Goal: Transaction & Acquisition: Purchase product/service

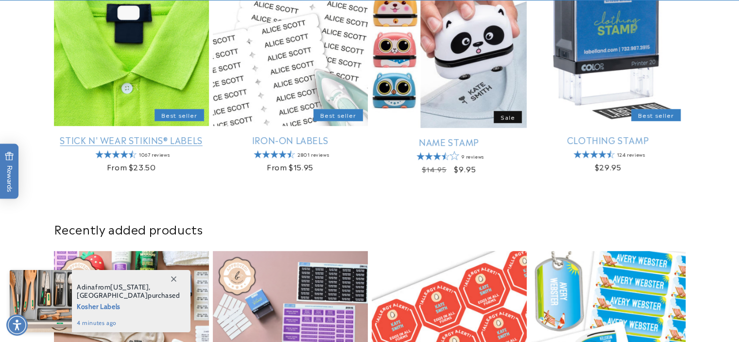
scroll to position [389, 0]
click at [145, 134] on link "Stick N' Wear Stikins® Labels" at bounding box center [131, 139] width 155 height 11
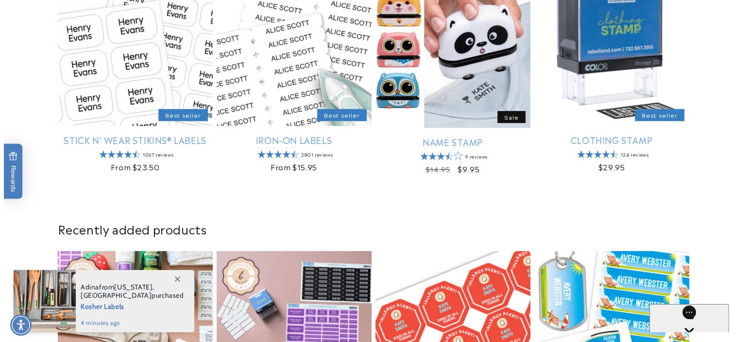
scroll to position [0, 0]
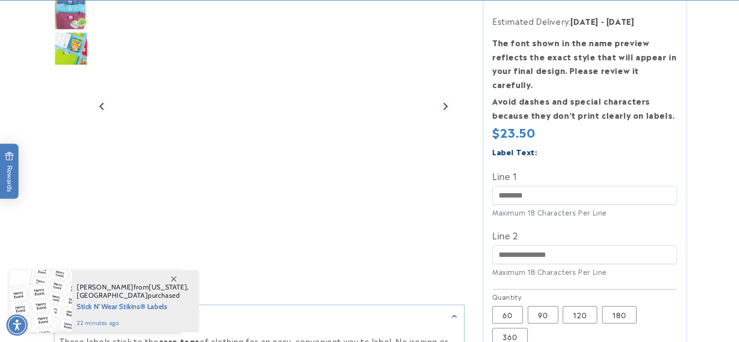
scroll to position [194, 0]
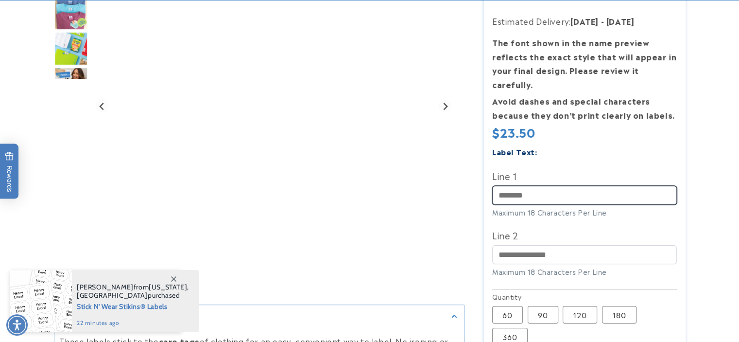
click at [536, 186] on input "Line 1" at bounding box center [584, 195] width 185 height 19
type input "*****"
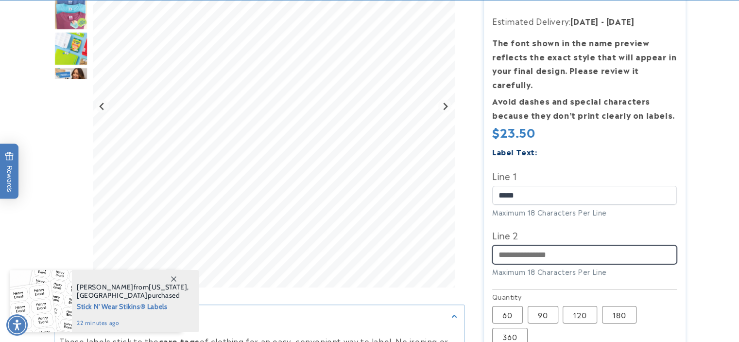
drag, startPoint x: 516, startPoint y: 245, endPoint x: 539, endPoint y: 260, distance: 27.4
click at [516, 245] on input "Line 2" at bounding box center [584, 254] width 185 height 19
type input "**********"
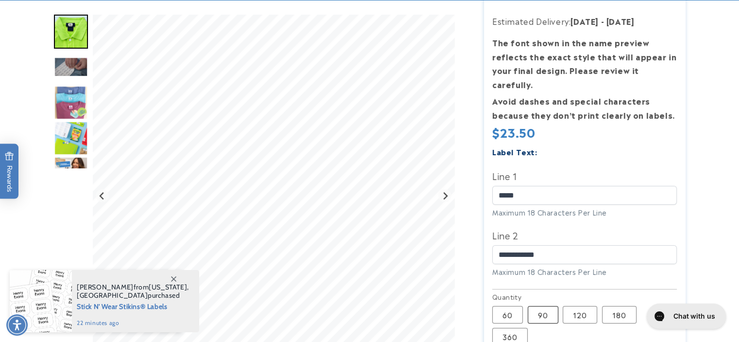
click at [546, 306] on label "90 Variant sold out or unavailable" at bounding box center [543, 314] width 31 height 17
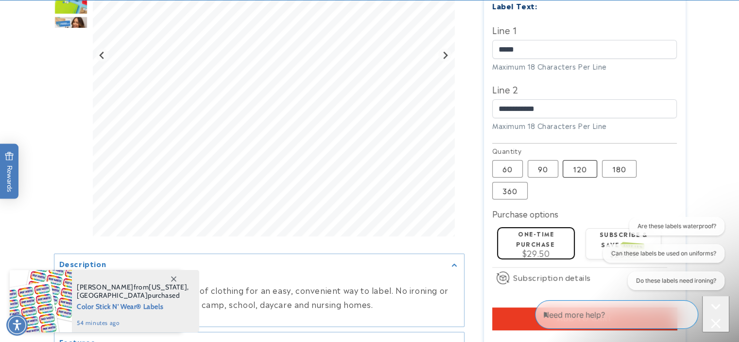
click at [577, 160] on label "120 Variant sold out or unavailable" at bounding box center [580, 168] width 35 height 17
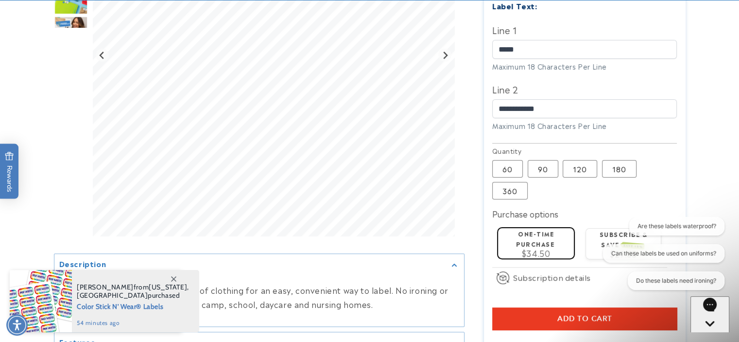
click at [564, 314] on span "Add to cart" at bounding box center [584, 318] width 55 height 9
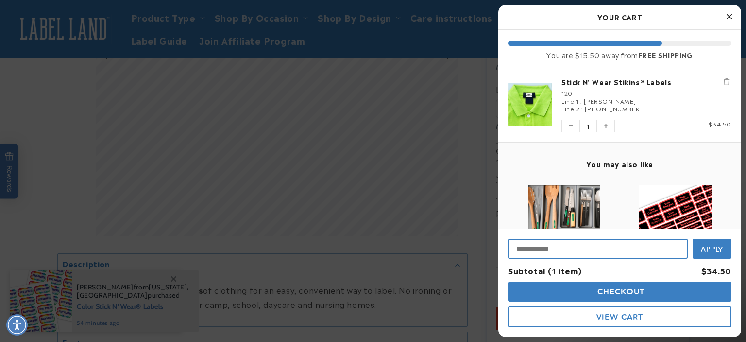
click at [538, 246] on input "Input Discount" at bounding box center [598, 249] width 180 height 20
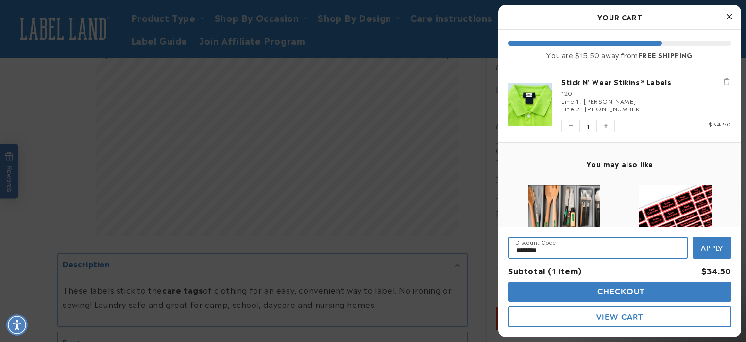
type input "********"
click at [693, 237] on button "Apply" at bounding box center [712, 248] width 39 height 22
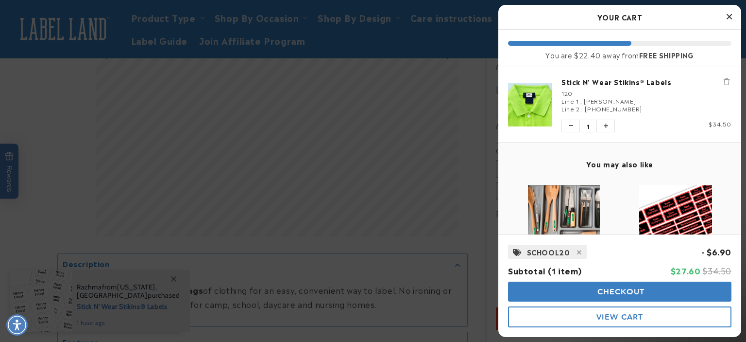
click at [615, 295] on span "Checkout" at bounding box center [620, 291] width 50 height 9
